Goal: Information Seeking & Learning: Learn about a topic

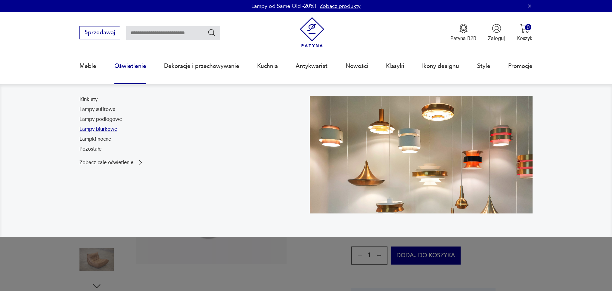
click at [111, 130] on link "Lampy biurkowe" at bounding box center [98, 129] width 38 height 7
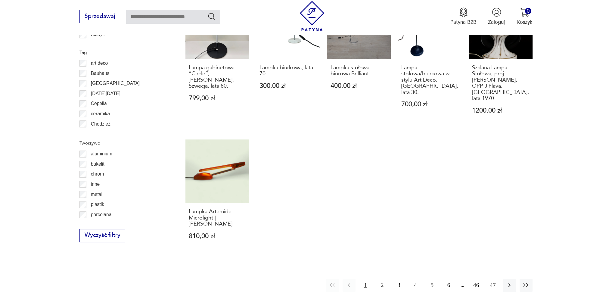
click at [98, 65] on p "art deco" at bounding box center [99, 63] width 17 height 8
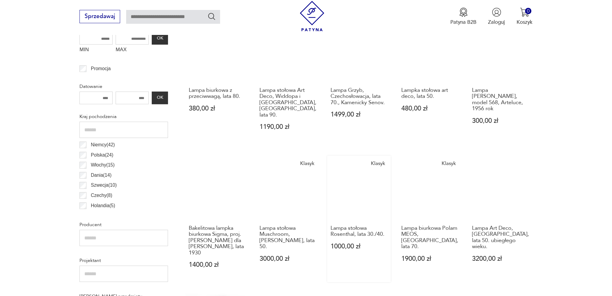
scroll to position [269, 0]
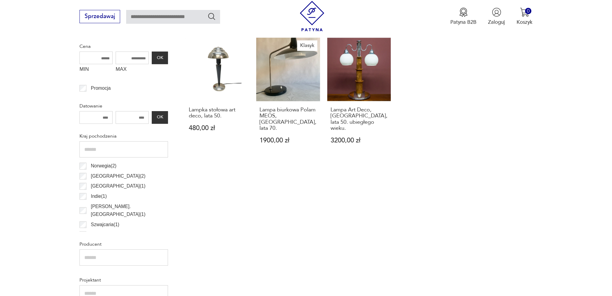
scroll to position [269, 0]
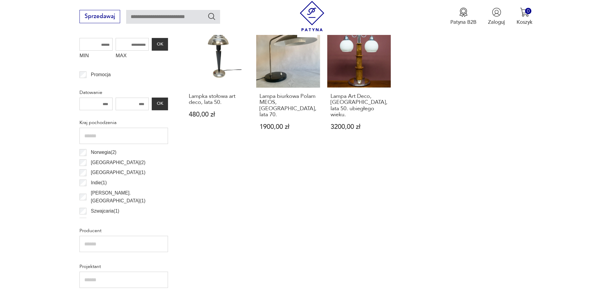
scroll to position [269, 0]
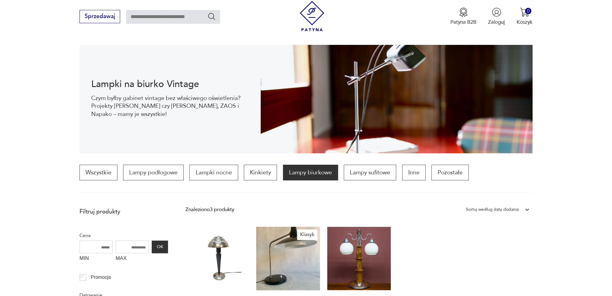
scroll to position [58, 0]
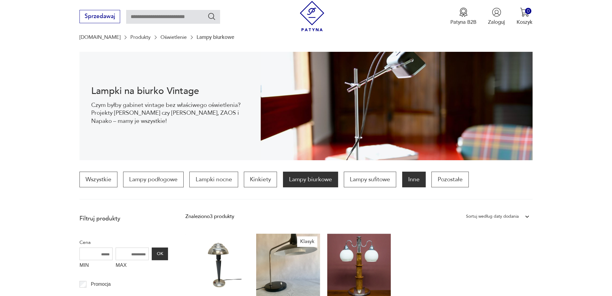
click at [413, 182] on p "Inne" at bounding box center [413, 180] width 23 height 16
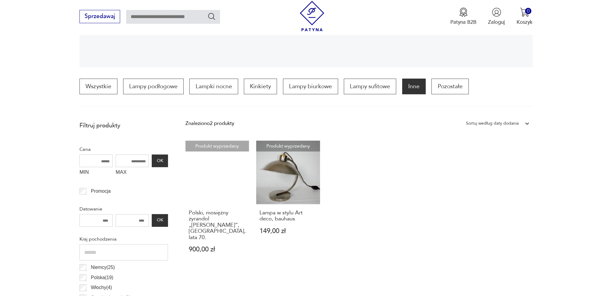
scroll to position [122, 0]
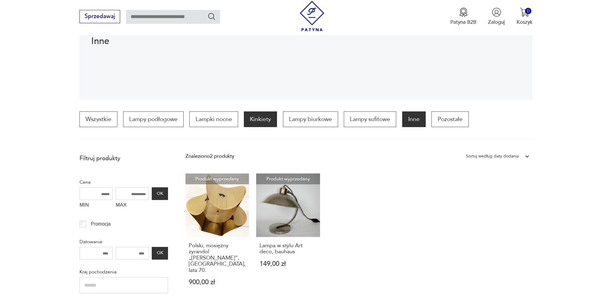
click at [245, 118] on p "Kinkiety" at bounding box center [260, 119] width 33 height 16
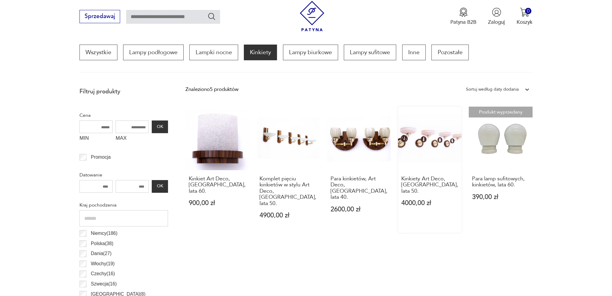
scroll to position [179, 0]
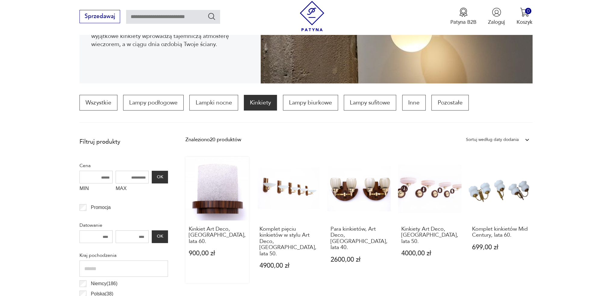
scroll to position [148, 0]
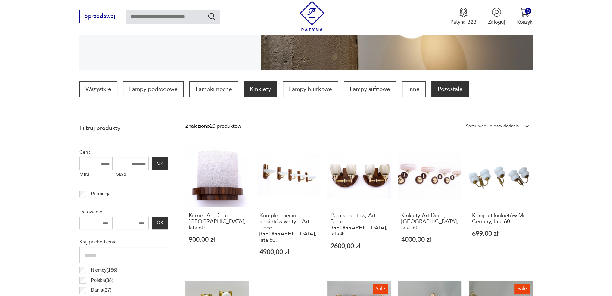
click at [444, 94] on p "Pozostałe" at bounding box center [450, 89] width 37 height 16
